Goal: Information Seeking & Learning: Find specific fact

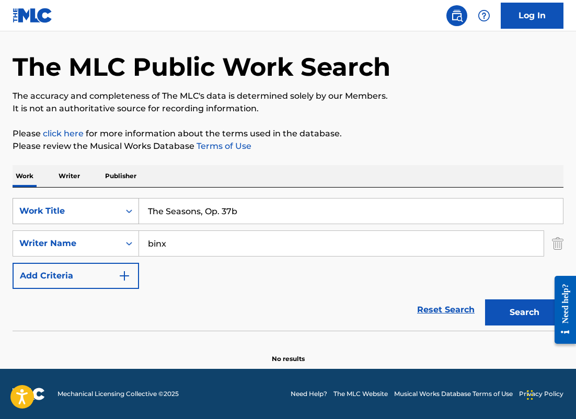
drag, startPoint x: 243, startPoint y: 212, endPoint x: 91, endPoint y: 204, distance: 152.2
click at [91, 207] on div "SearchWithCriteriafd8fa4b9-59db-4a12-acfe-880386eeec91 Work Title The Seasons, …" at bounding box center [288, 211] width 551 height 26
paste input "a"
type input "The Seasons, Op. 37a"
drag, startPoint x: 214, startPoint y: 251, endPoint x: 94, endPoint y: 245, distance: 120.8
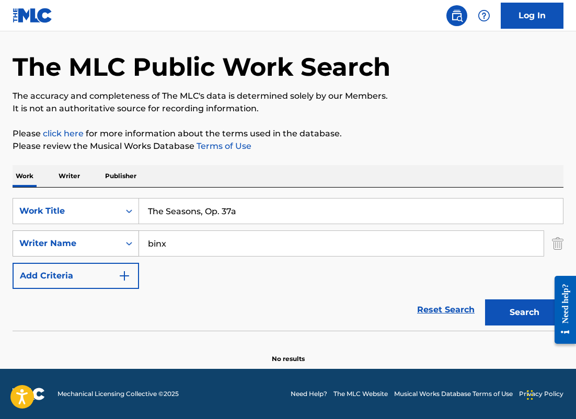
click at [92, 247] on div "SearchWithCriteria6ba65c8f-9269-4212-9c4f-fff4bb206926 Writer Name binx" at bounding box center [288, 243] width 551 height 26
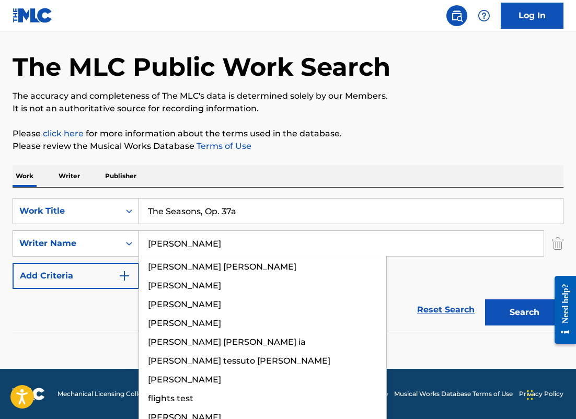
click at [485, 299] on button "Search" at bounding box center [524, 312] width 78 height 26
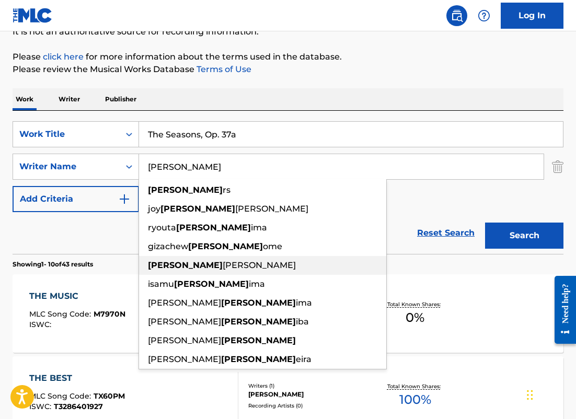
scroll to position [18, 0]
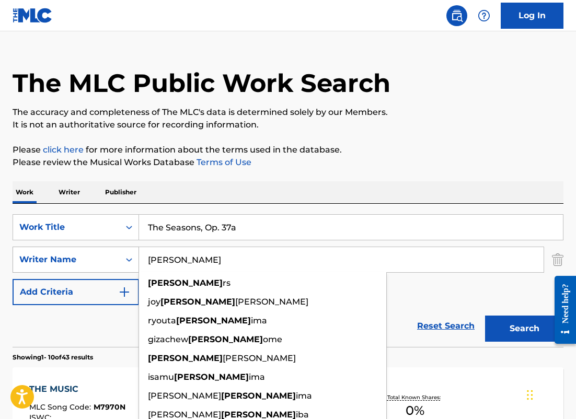
drag, startPoint x: 189, startPoint y: 259, endPoint x: 120, endPoint y: 255, distance: 69.1
click at [120, 256] on div "SearchWithCriteria6ba65c8f-9269-4212-9c4f-fff4bb206926 Writer Name [PERSON_NAME…" at bounding box center [288, 260] width 551 height 26
paste input "[PERSON_NAME]"
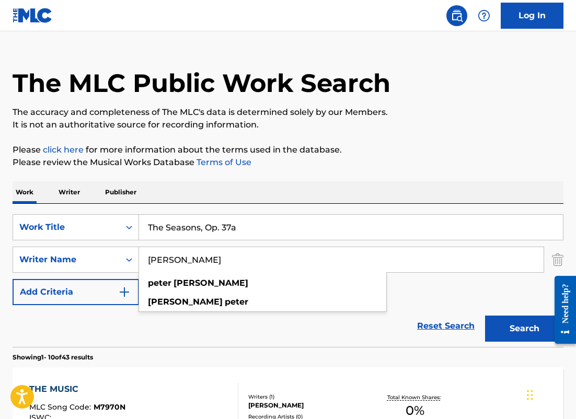
type input "[PERSON_NAME]"
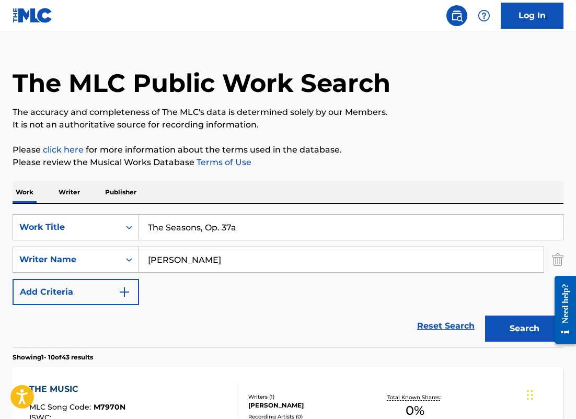
click at [258, 232] on input "The Seasons, Op. 37a" at bounding box center [351, 227] width 424 height 25
type input "The Seasons, Op. 37b"
click at [485, 316] on button "Search" at bounding box center [524, 329] width 78 height 26
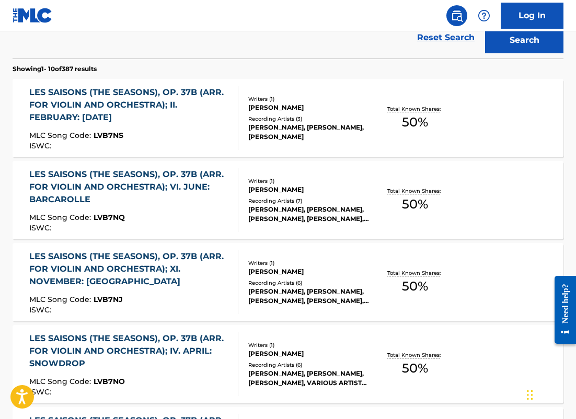
scroll to position [311, 0]
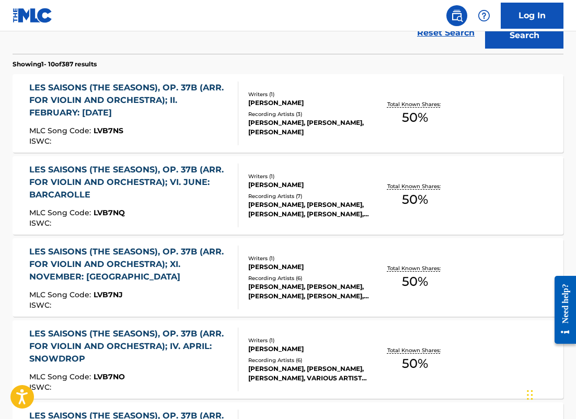
click at [206, 206] on div "LES SAISONS (THE SEASONS), OP. 37B (ARR. FOR VIOLIN AND ORCHESTRA); VI. JUNE: B…" at bounding box center [129, 196] width 201 height 64
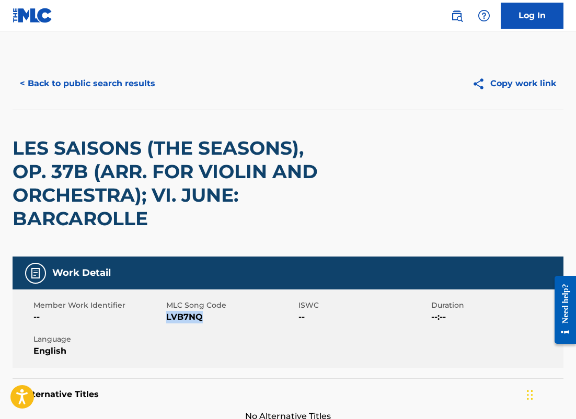
drag, startPoint x: 205, startPoint y: 319, endPoint x: 167, endPoint y: 318, distance: 38.1
click at [167, 318] on span "LVB7NQ" at bounding box center [231, 317] width 130 height 13
copy span "LVB7NQ"
click at [143, 80] on button "< Back to public search results" at bounding box center [88, 84] width 150 height 26
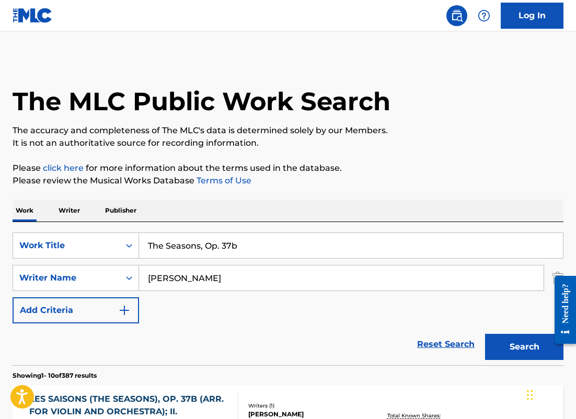
click at [242, 247] on input "The Seasons, Op. 37b" at bounding box center [351, 245] width 424 height 25
type input "The Seasons, Op. 37a"
drag, startPoint x: 221, startPoint y: 289, endPoint x: 107, endPoint y: 241, distance: 123.8
click at [107, 241] on div "SearchWithCriteriafd8fa4b9-59db-4a12-acfe-880386eeec91 Work Title The Seasons, …" at bounding box center [288, 277] width 551 height 91
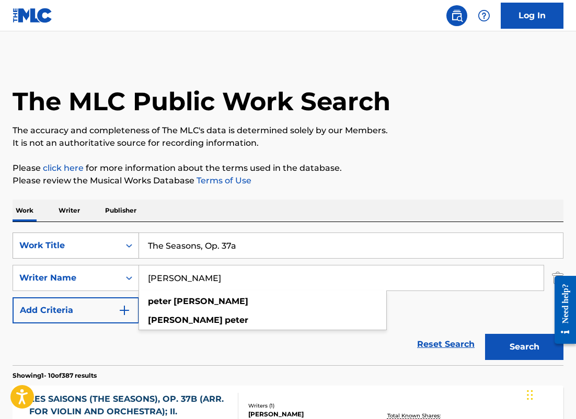
paste input "[PERSON_NAME]"
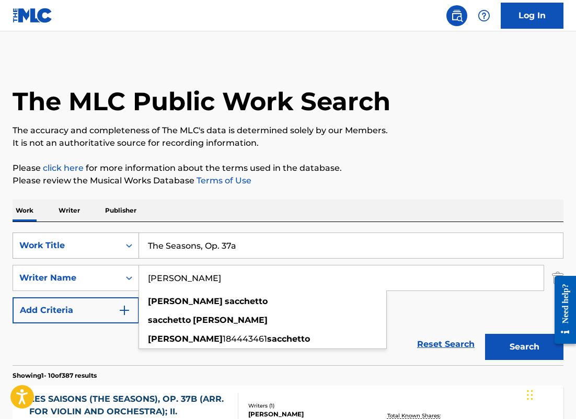
type input "[PERSON_NAME]"
click at [485, 334] on button "Search" at bounding box center [524, 347] width 78 height 26
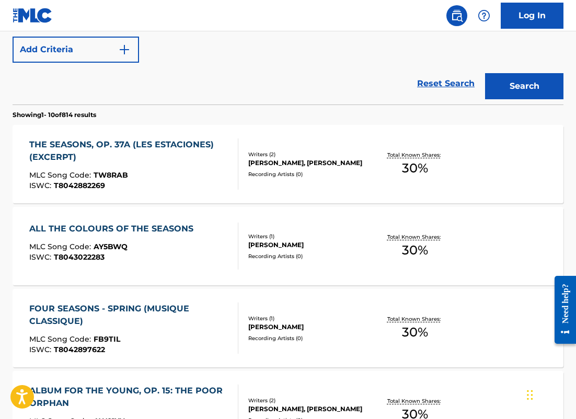
scroll to position [258, 0]
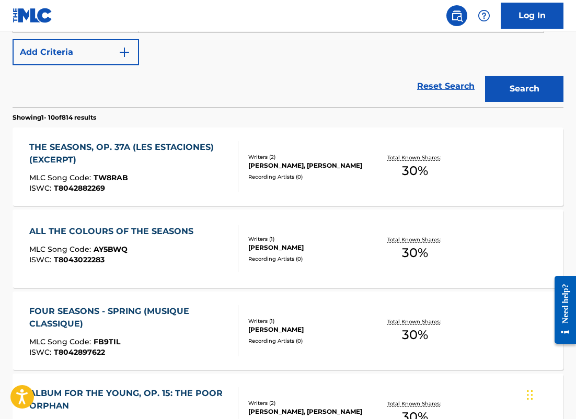
click at [213, 167] on div "THE SEASONS, OP. 37A (LES ESTACIONES) (EXCERPT) MLC Song Code : TW8RAB ISWC : T…" at bounding box center [129, 166] width 201 height 51
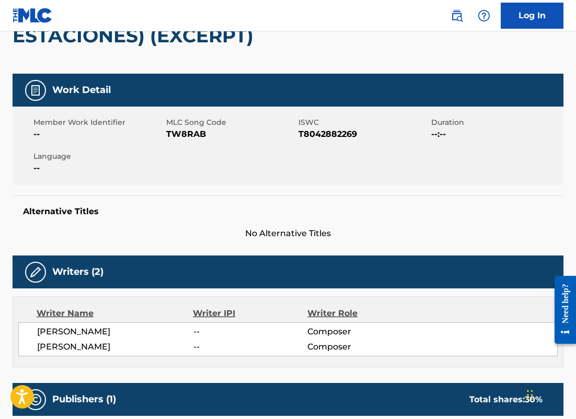
scroll to position [79, 0]
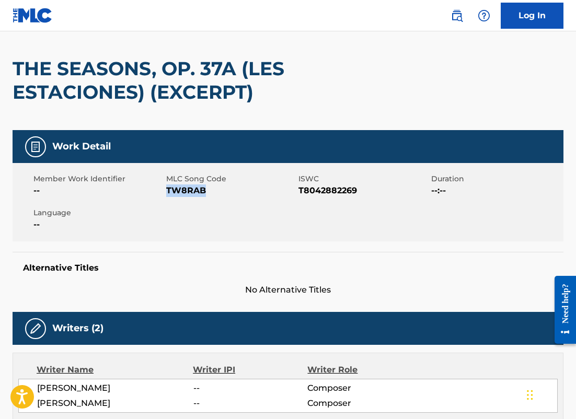
drag, startPoint x: 205, startPoint y: 191, endPoint x: 166, endPoint y: 191, distance: 39.7
click at [166, 191] on span "TW8RAB" at bounding box center [231, 190] width 130 height 13
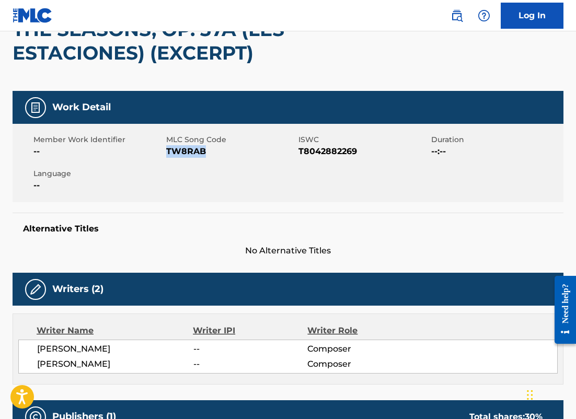
scroll to position [30, 0]
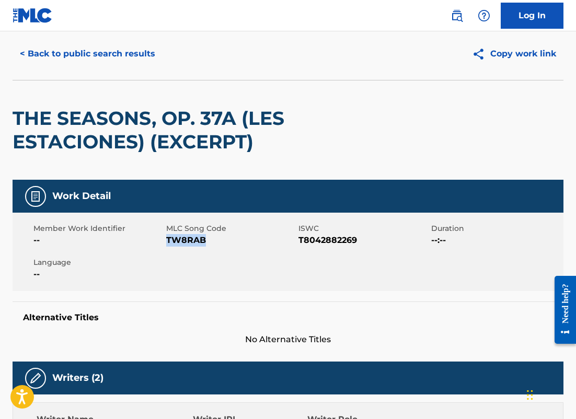
click at [211, 240] on span "TW8RAB" at bounding box center [231, 240] width 130 height 13
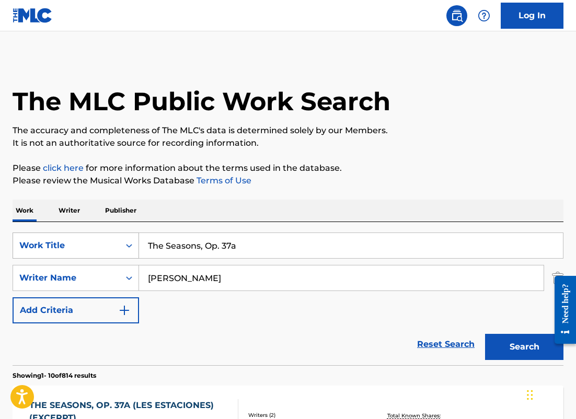
drag, startPoint x: 169, startPoint y: 278, endPoint x: 71, endPoint y: 258, distance: 99.7
click at [70, 261] on div "SearchWithCriteriafd8fa4b9-59db-4a12-acfe-880386eeec91 Work Title The Seasons, …" at bounding box center [288, 277] width 551 height 91
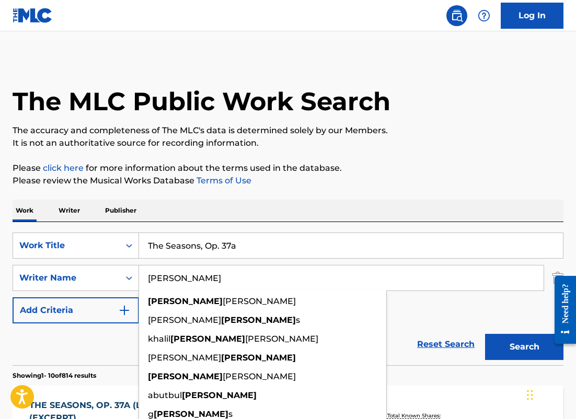
type input "[PERSON_NAME]"
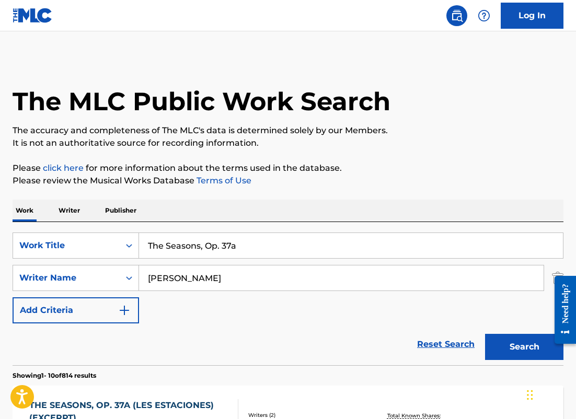
click at [244, 251] on input "The Seasons, Op. 37a" at bounding box center [351, 245] width 424 height 25
type input "The Seasons, Op. 37b"
click at [485, 334] on button "Search" at bounding box center [524, 347] width 78 height 26
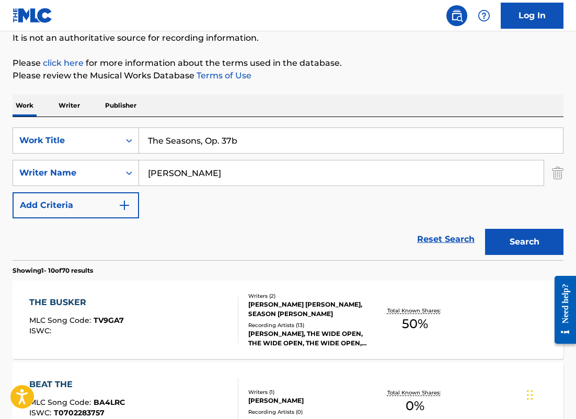
scroll to position [148, 0]
